Goal: Communication & Community: Answer question/provide support

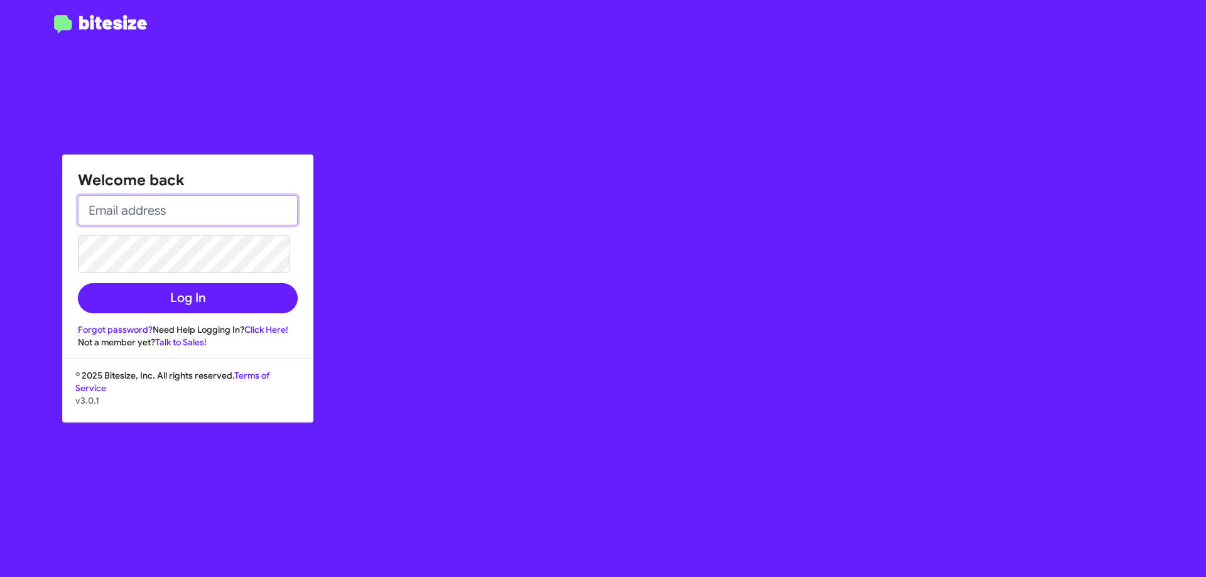
type input "abasek@nielsenautos.com"
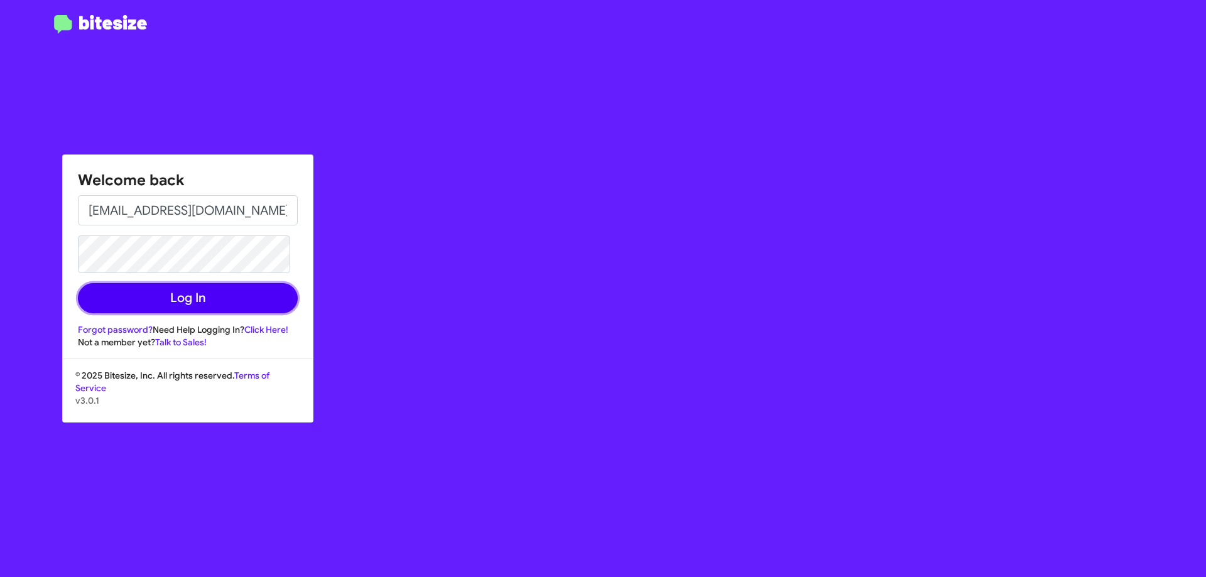
click at [226, 291] on button "Log In" at bounding box center [188, 298] width 220 height 30
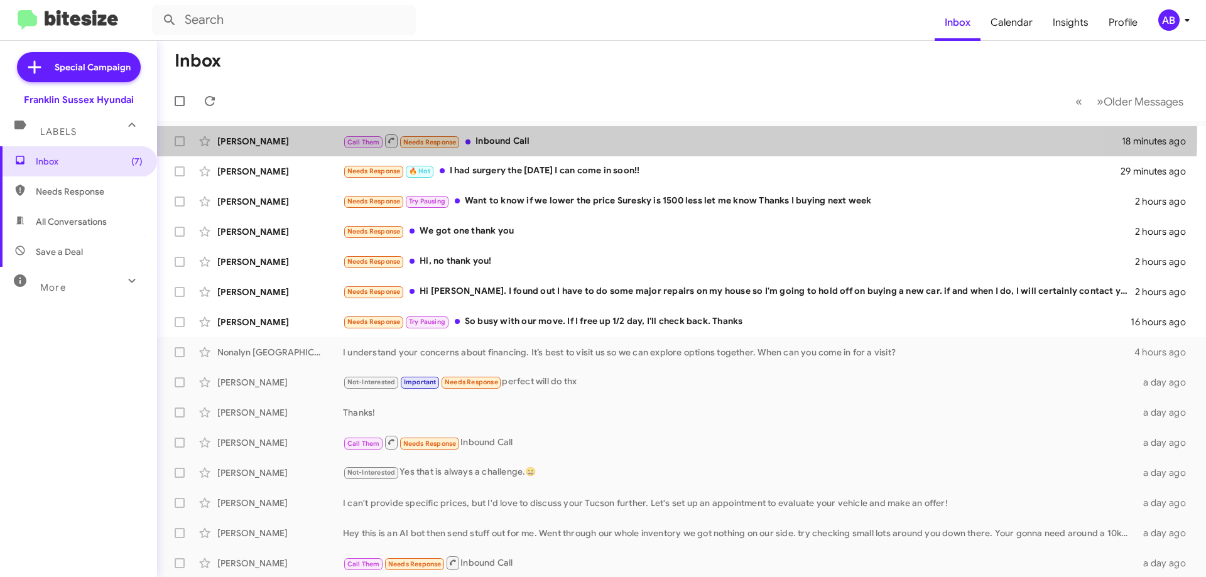
click at [512, 130] on div "[PERSON_NAME] Call Them Needs Response Inbound Call 18 minutes ago" at bounding box center [681, 141] width 1029 height 25
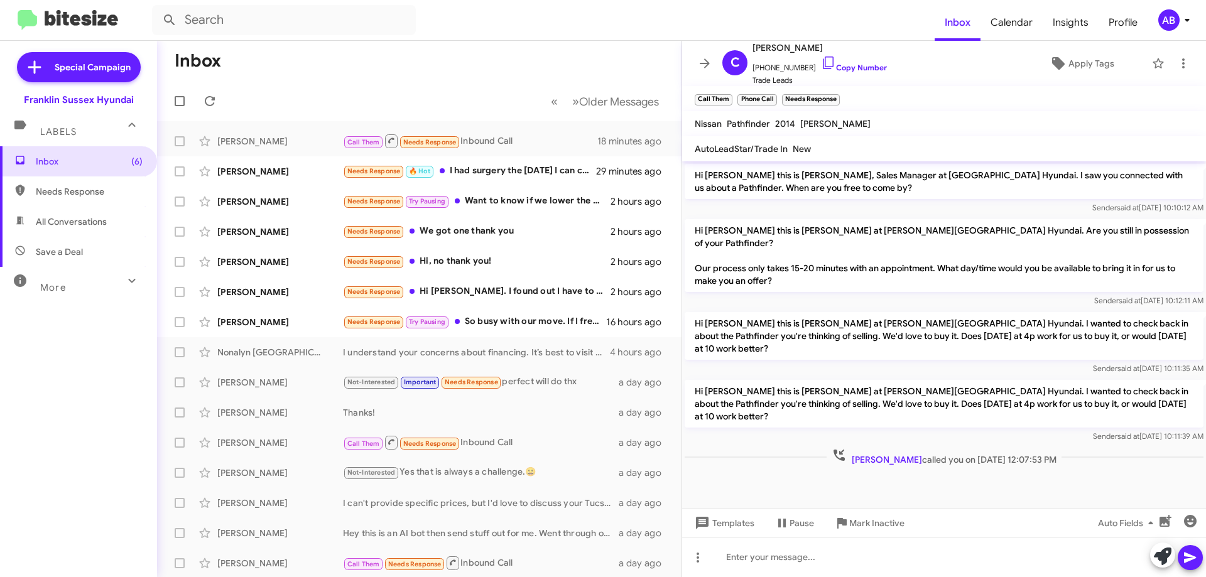
click at [698, 60] on icon at bounding box center [704, 63] width 15 height 15
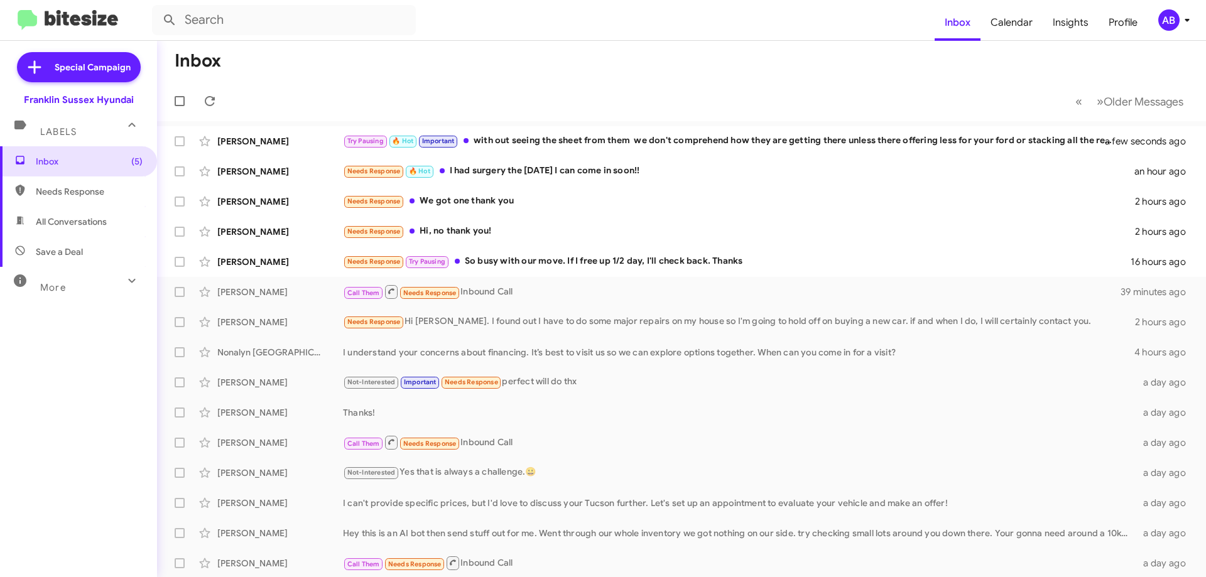
click at [526, 138] on div "Try Pausing 🔥 Hot Important with out seeing the sheet from them we don't compre…" at bounding box center [732, 141] width 778 height 14
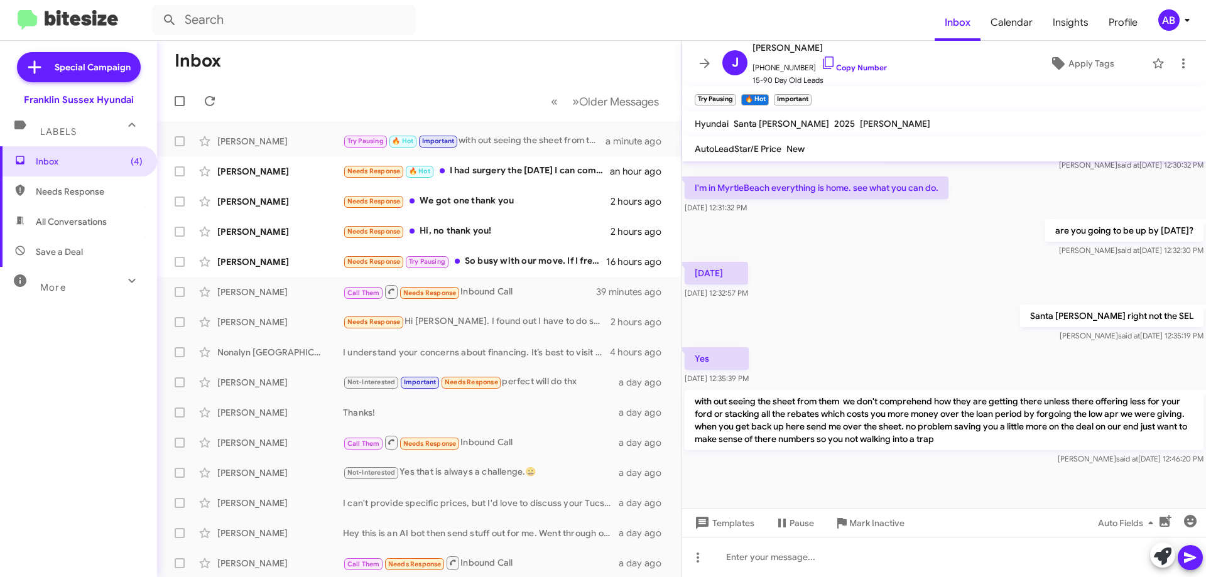
scroll to position [449, 0]
click at [707, 53] on button at bounding box center [704, 63] width 25 height 25
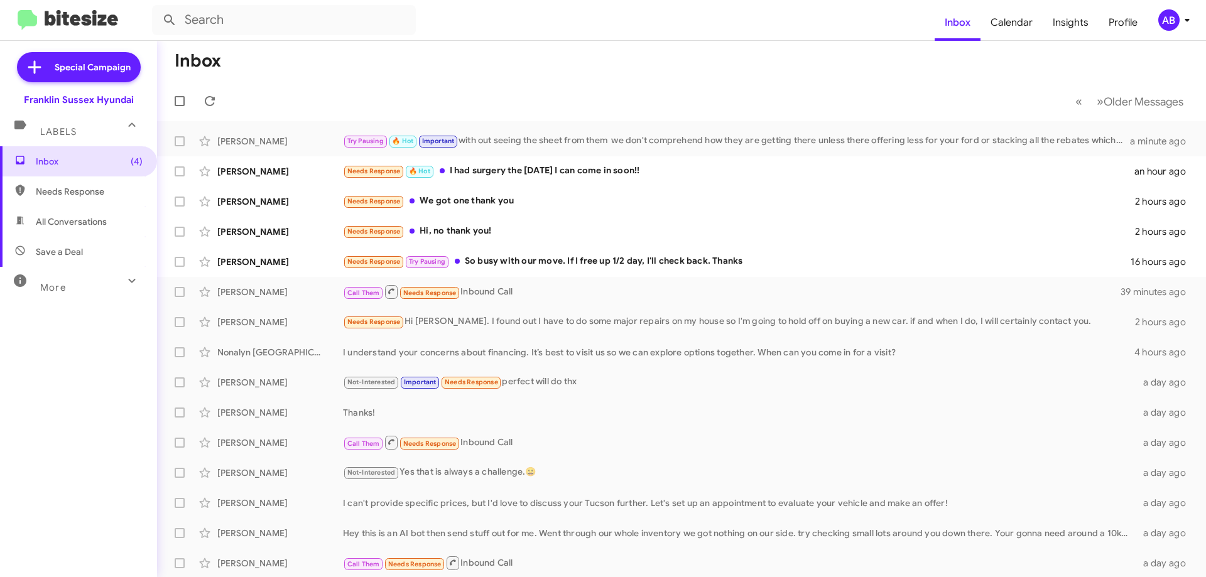
click at [585, 177] on div "Needs Response 🔥 Hot I had surgery the yesterday I can come in soon!!" at bounding box center [738, 171] width 791 height 14
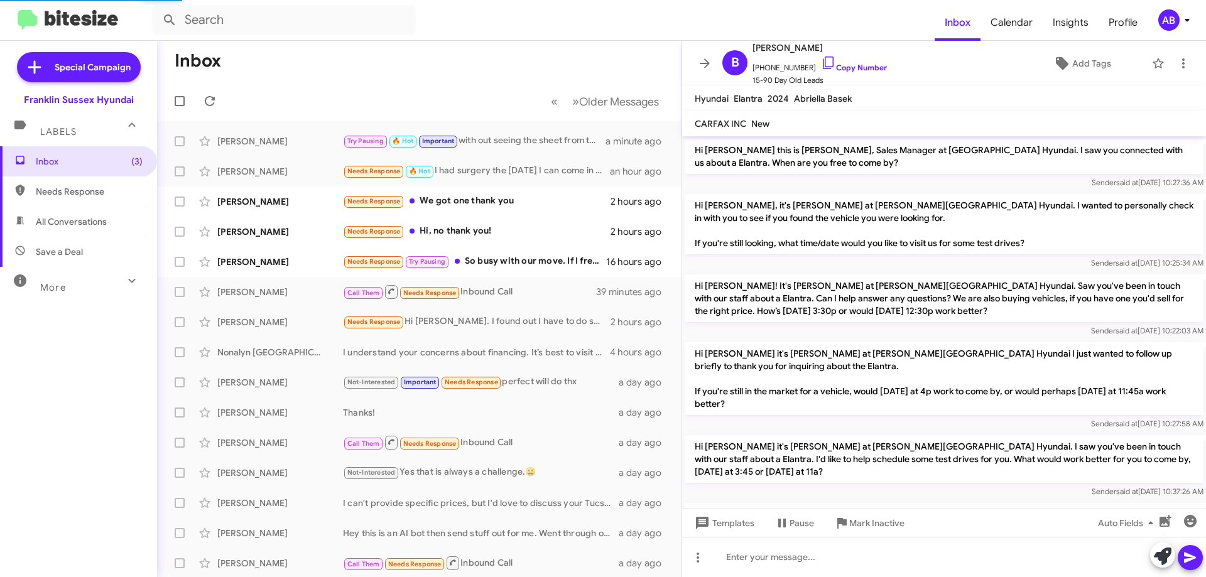
scroll to position [125, 0]
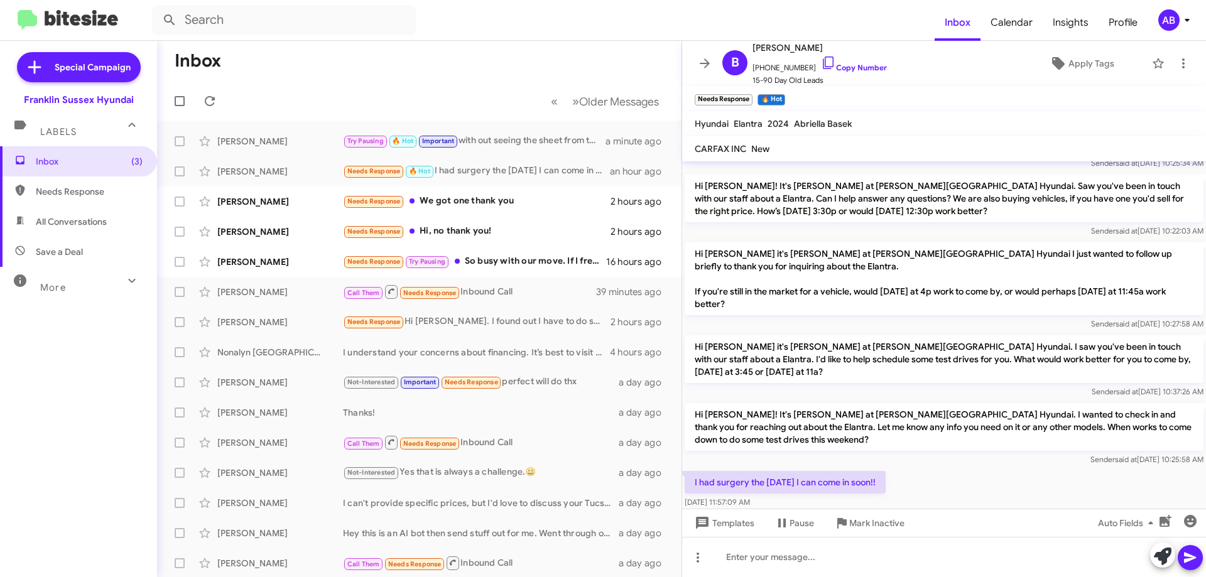
click at [704, 55] on button at bounding box center [704, 63] width 25 height 25
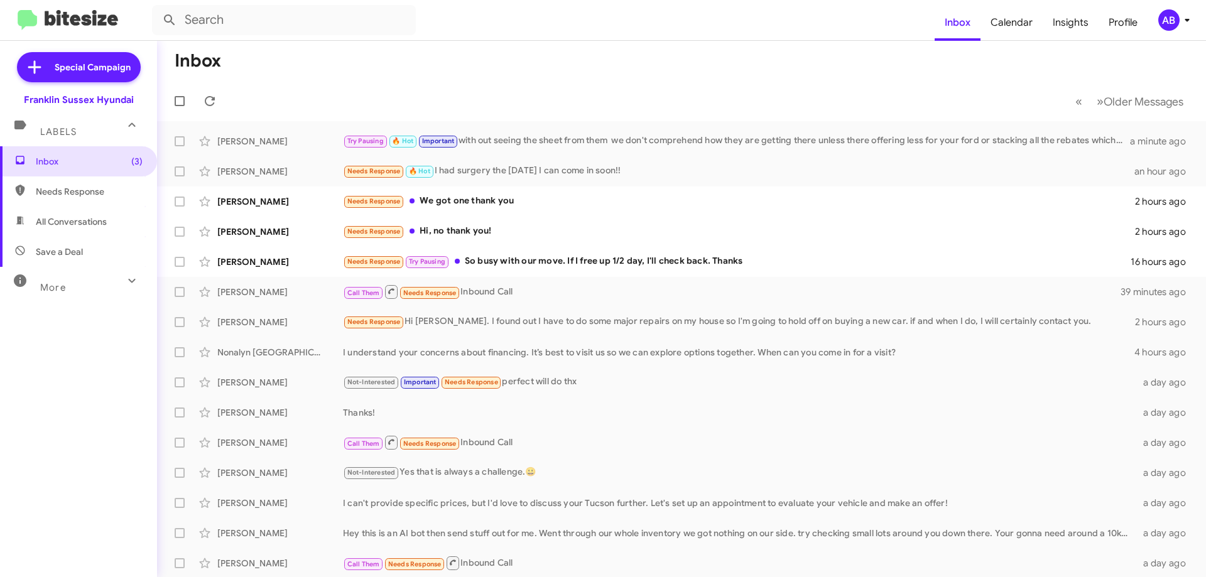
click at [509, 176] on div "Needs Response 🔥 Hot I had surgery the yesterday I can come in soon!!" at bounding box center [738, 171] width 791 height 14
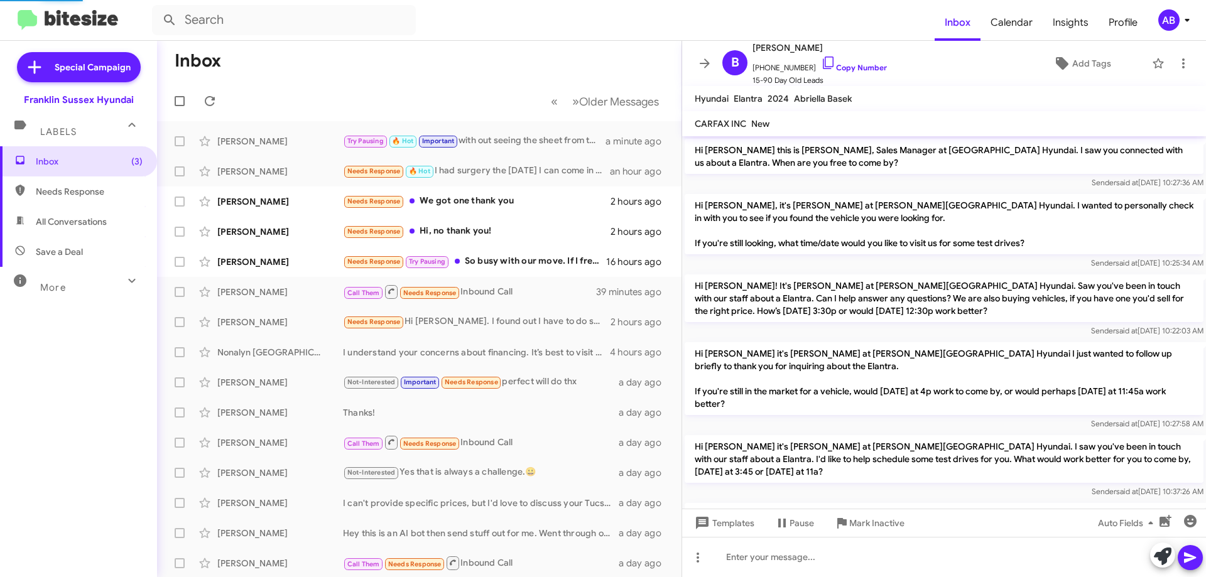
scroll to position [125, 0]
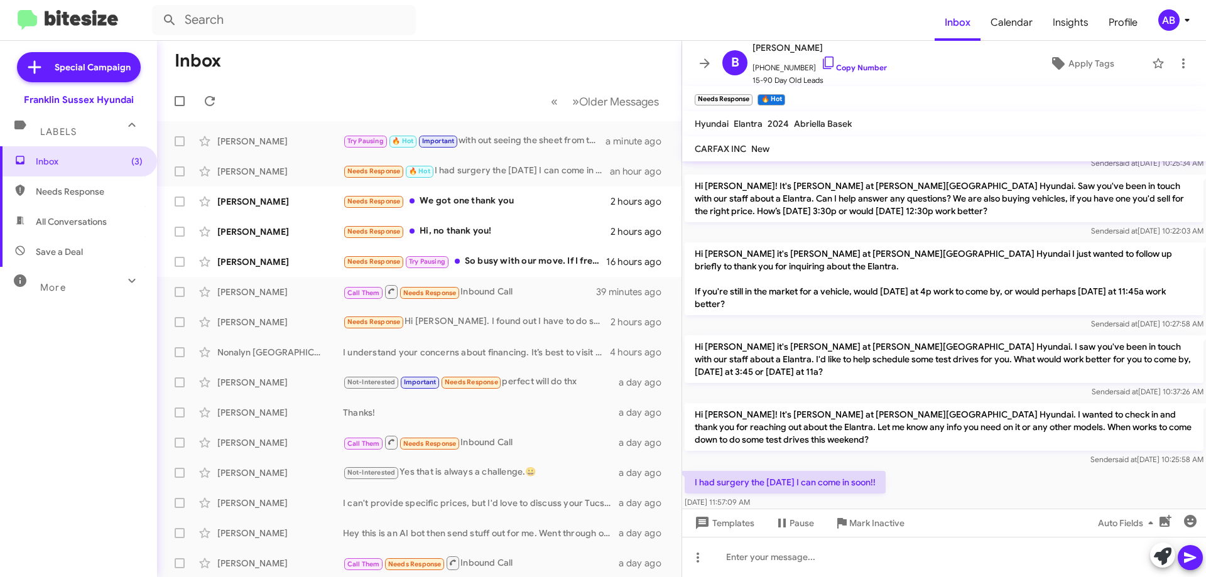
click at [701, 60] on icon at bounding box center [704, 63] width 15 height 15
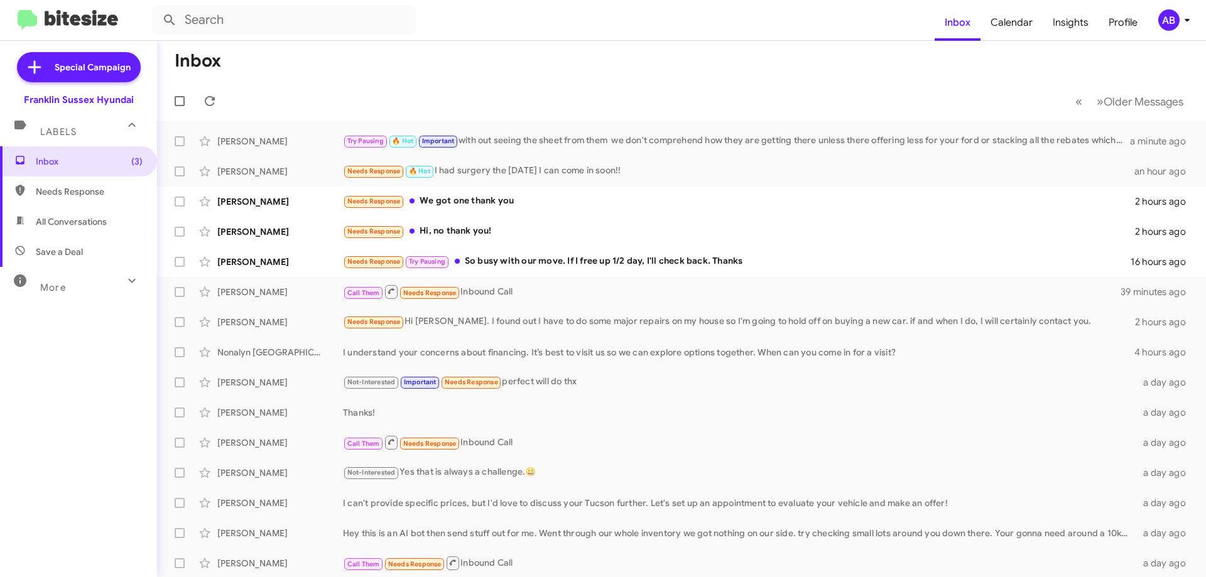
click at [551, 201] on div "Needs Response We got one thank you" at bounding box center [739, 201] width 792 height 14
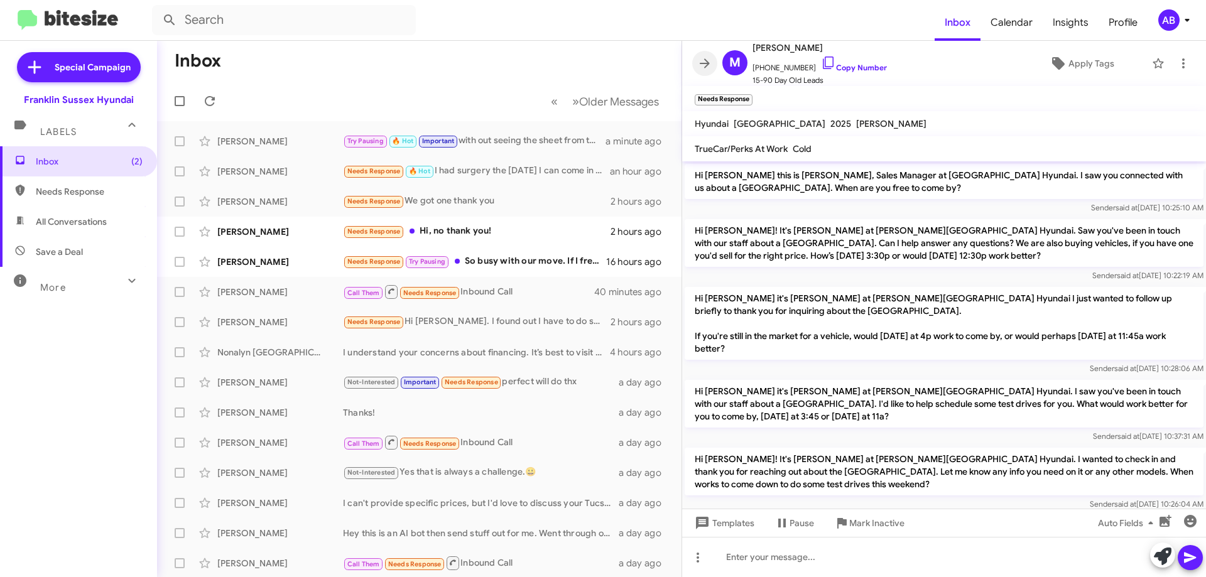
click at [712, 62] on icon at bounding box center [704, 63] width 15 height 15
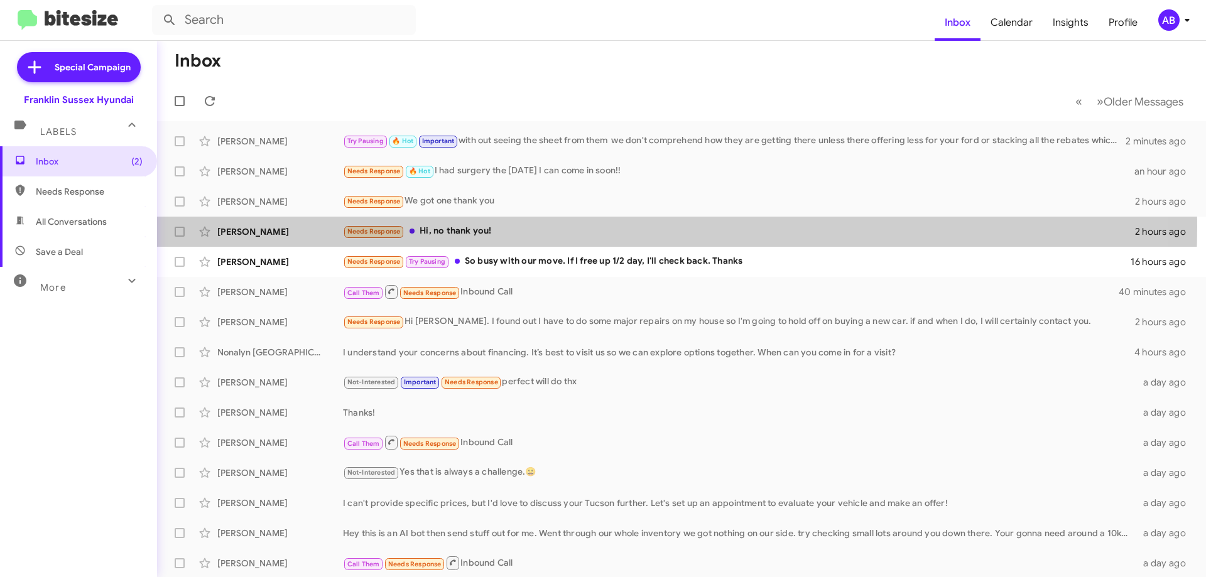
click at [544, 227] on div "Needs Response Hi, no thank you!" at bounding box center [739, 231] width 792 height 14
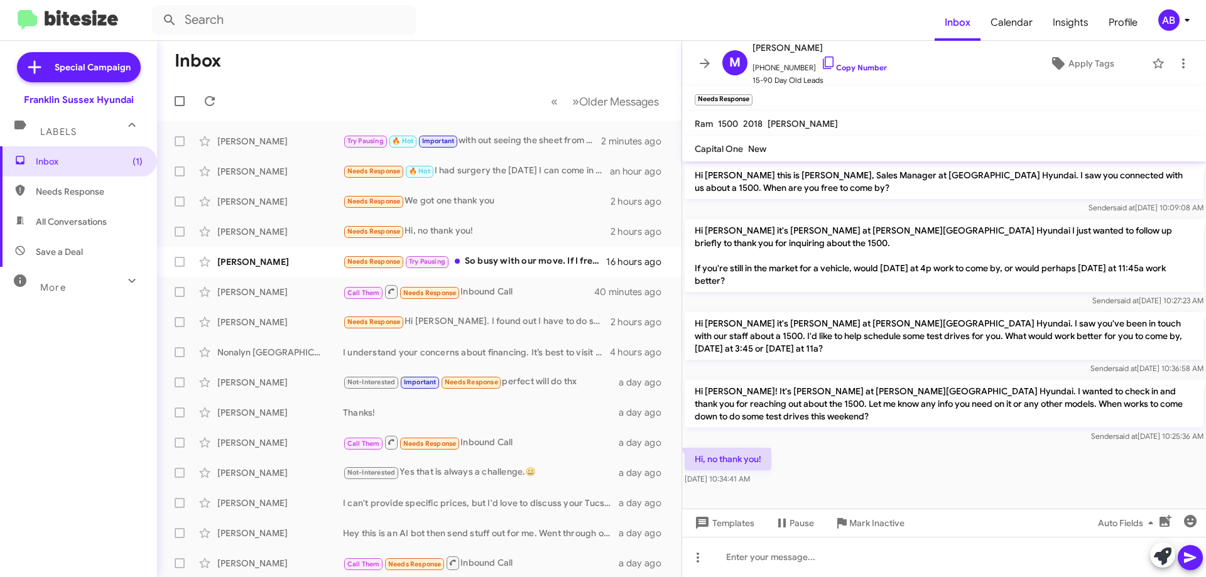
click at [705, 62] on icon at bounding box center [704, 63] width 15 height 15
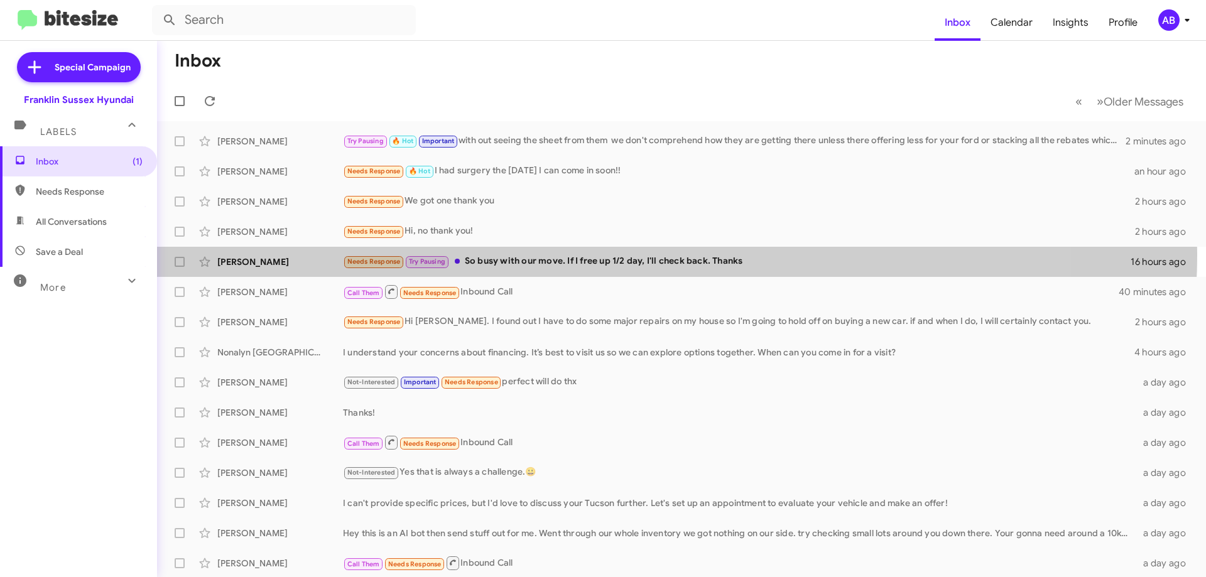
click at [575, 254] on div "John Morgan Needs Response Try Pausing So busy with our move. If I free up 1/2 …" at bounding box center [681, 261] width 1029 height 25
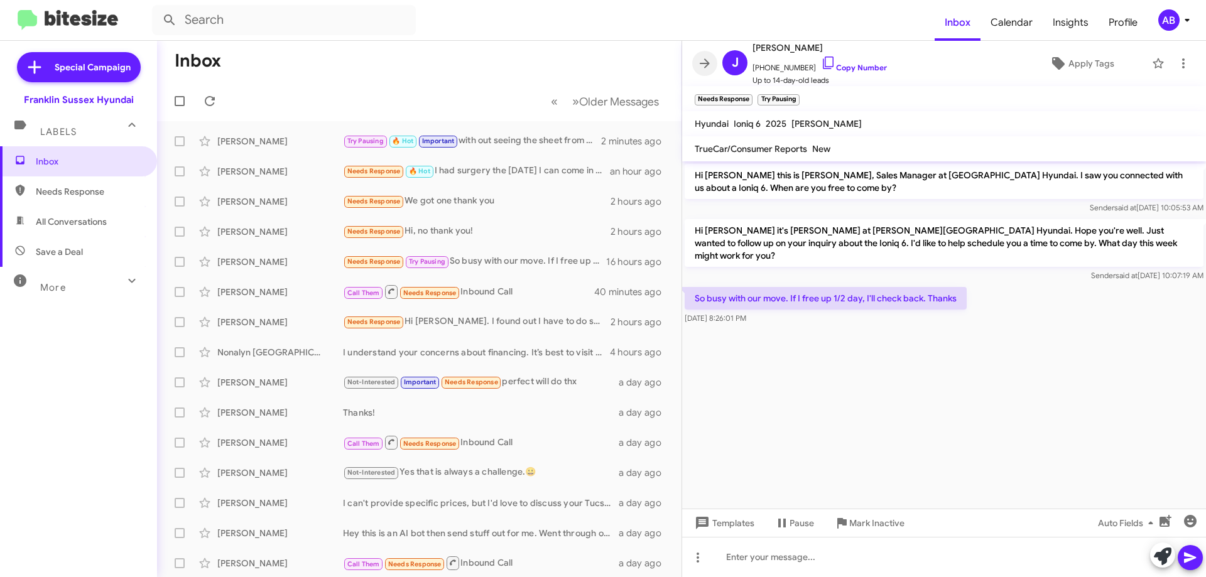
click at [696, 64] on span at bounding box center [704, 63] width 25 height 15
